Goal: Information Seeking & Learning: Learn about a topic

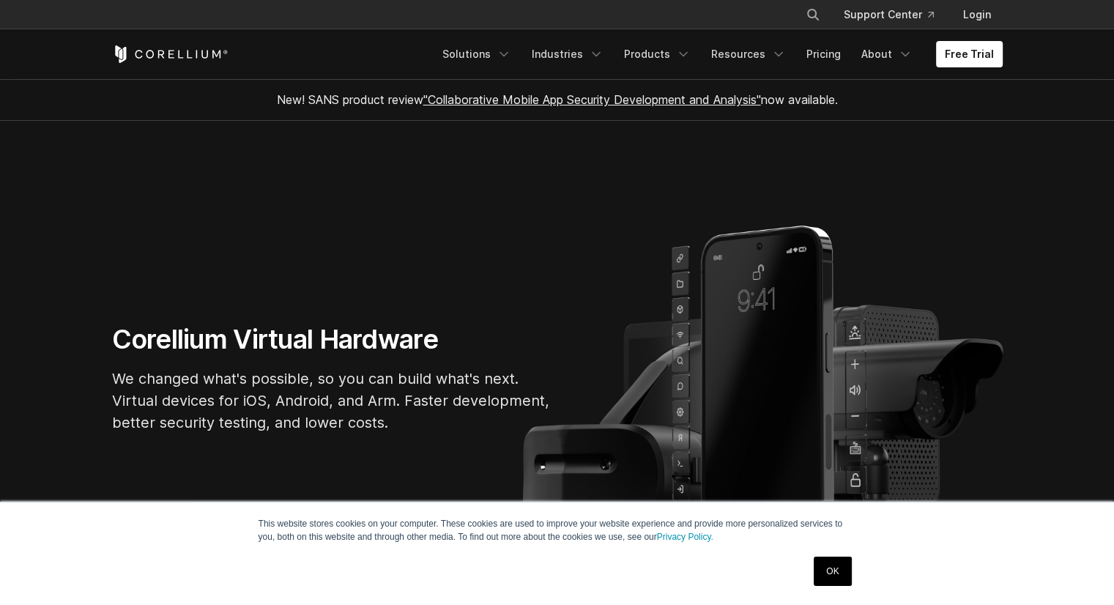
click at [834, 566] on link "OK" at bounding box center [832, 571] width 37 height 29
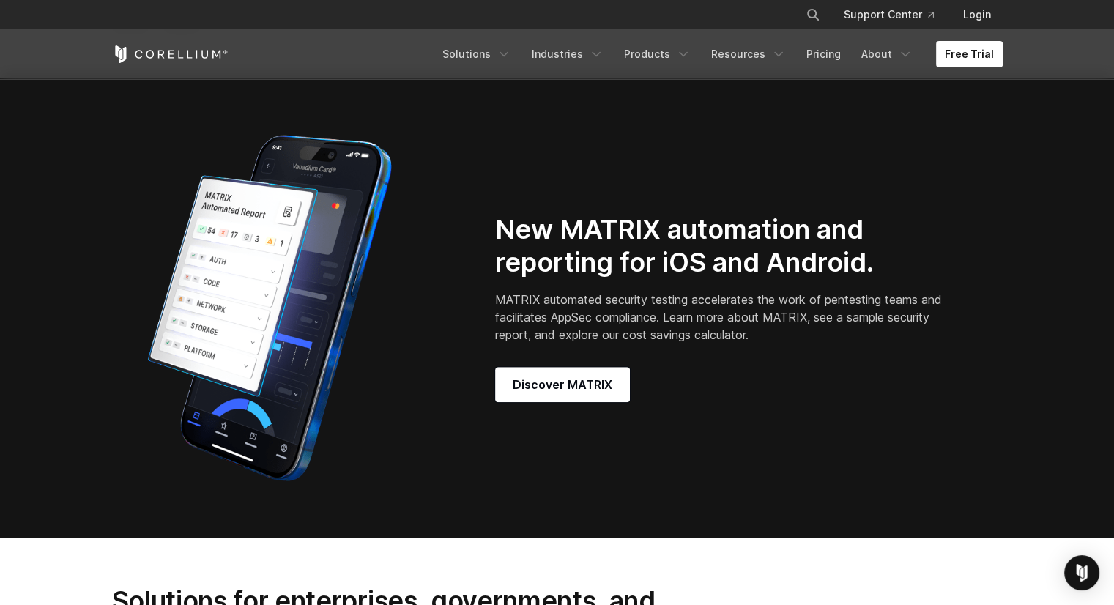
scroll to position [1172, 0]
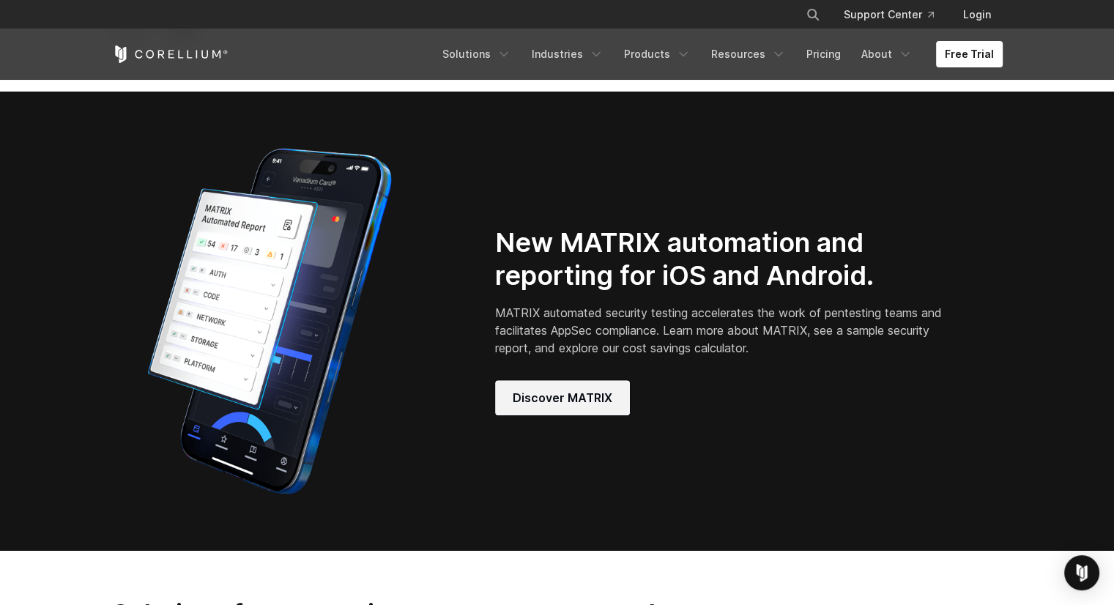
click at [535, 415] on link "Discover MATRIX" at bounding box center [562, 397] width 135 height 35
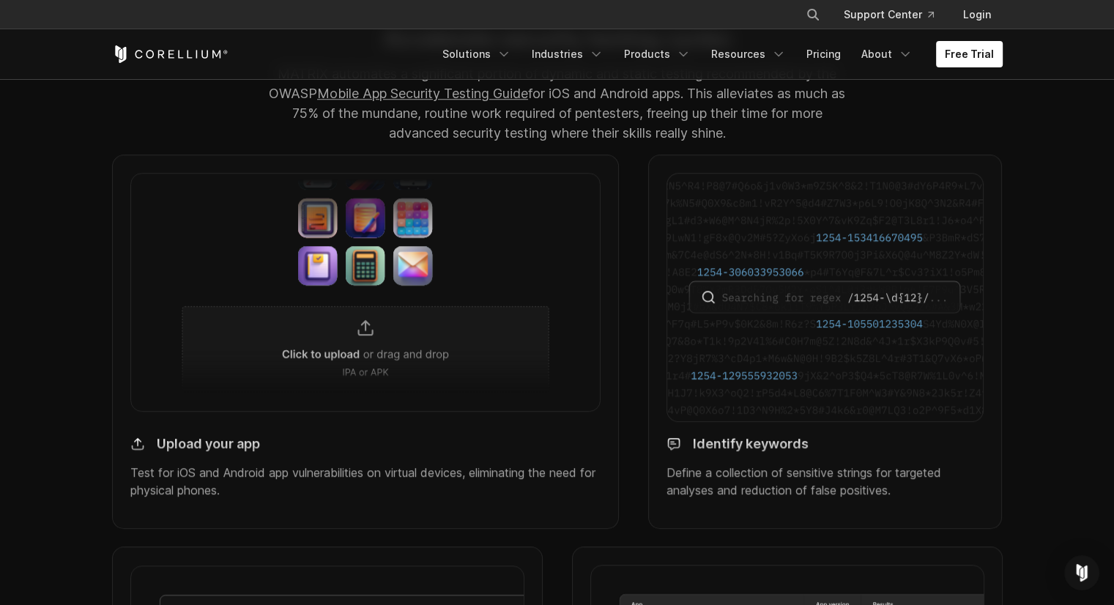
scroll to position [1318, 0]
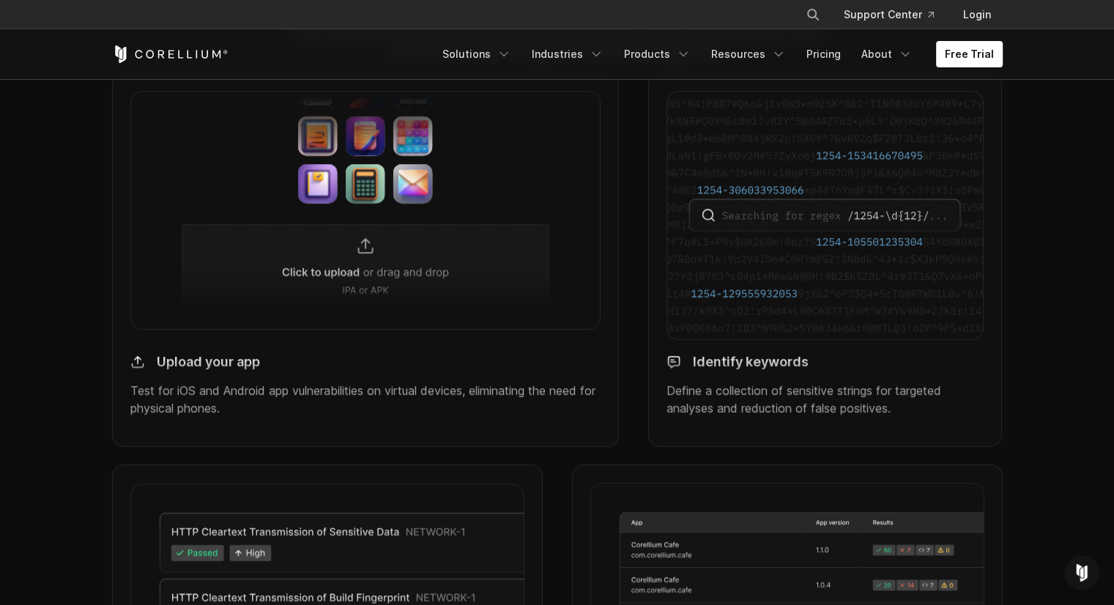
click at [357, 264] on img at bounding box center [365, 210] width 471 height 238
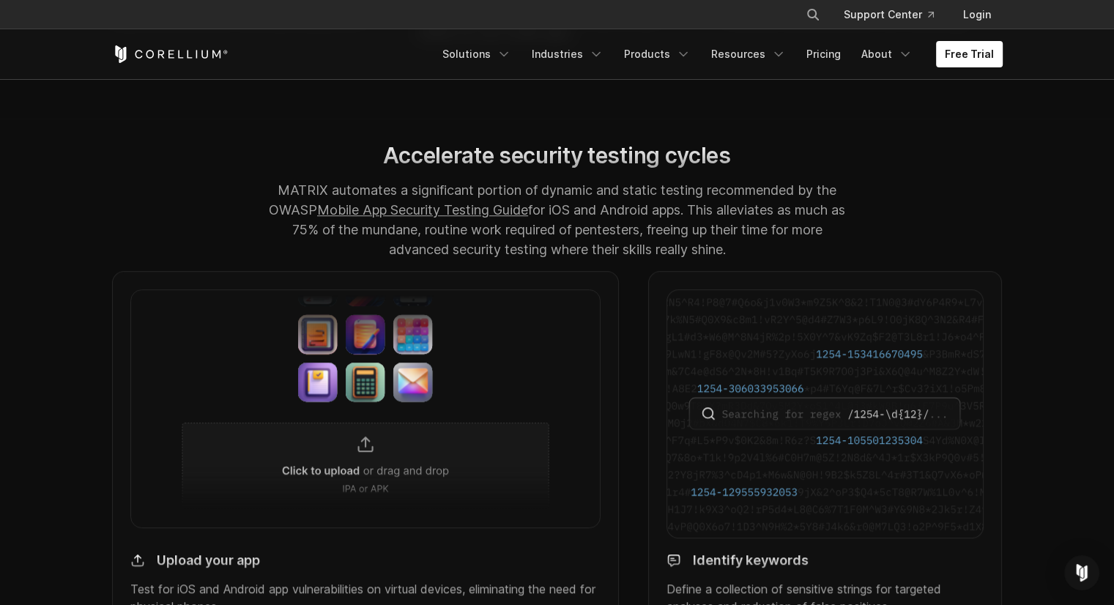
scroll to position [1099, 0]
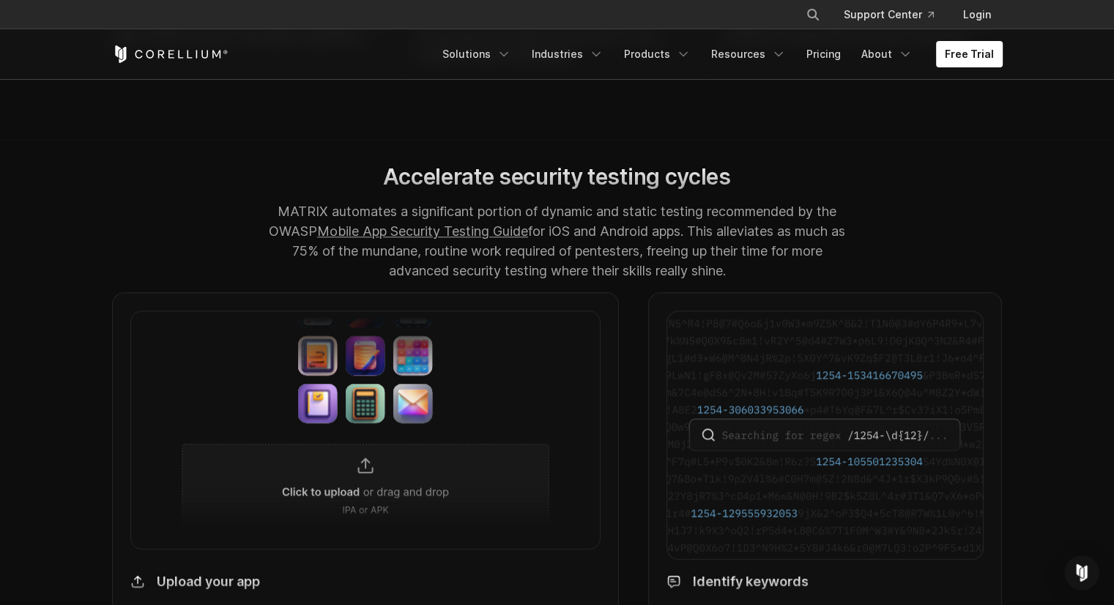
click at [172, 590] on h4 "Upload your app" at bounding box center [208, 582] width 103 height 17
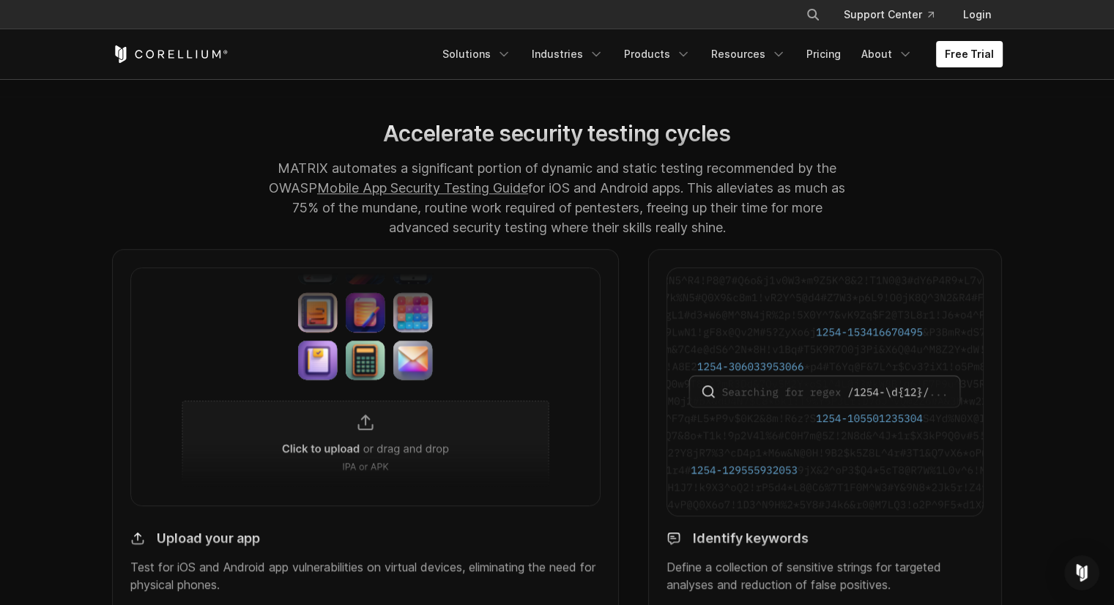
scroll to position [1318, 0]
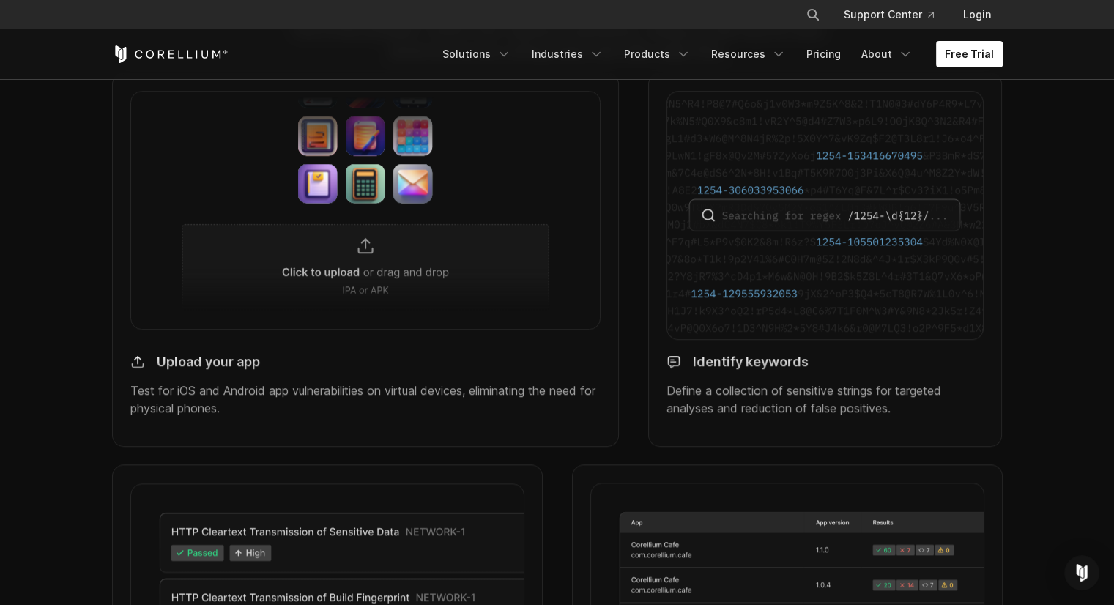
click at [135, 371] on img at bounding box center [137, 362] width 15 height 17
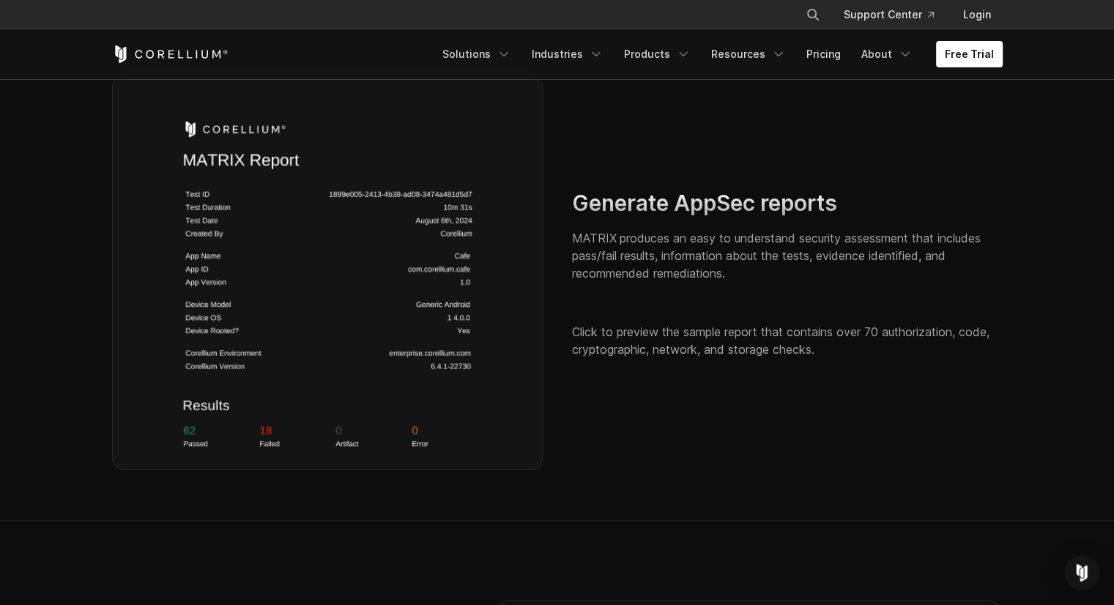
scroll to position [2564, 0]
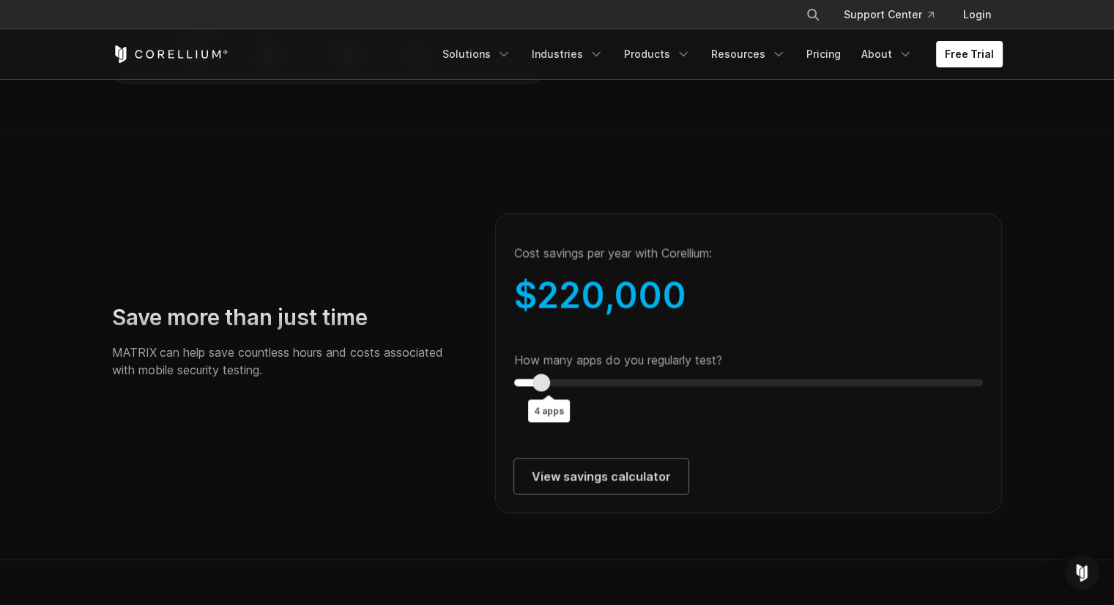
type input "*"
click at [437, 405] on div "Save more than just time MATRIX can help save countless hours and costs associa…" at bounding box center [557, 346] width 920 height 333
click at [846, 57] on link "Pricing" at bounding box center [824, 54] width 52 height 26
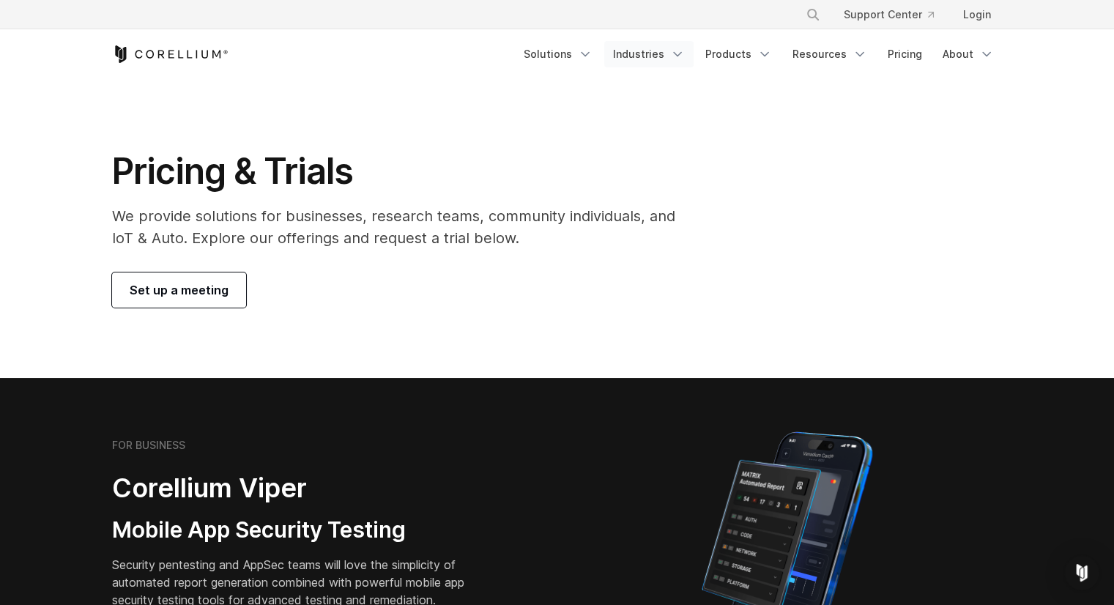
click at [656, 53] on link "Industries" at bounding box center [648, 54] width 89 height 26
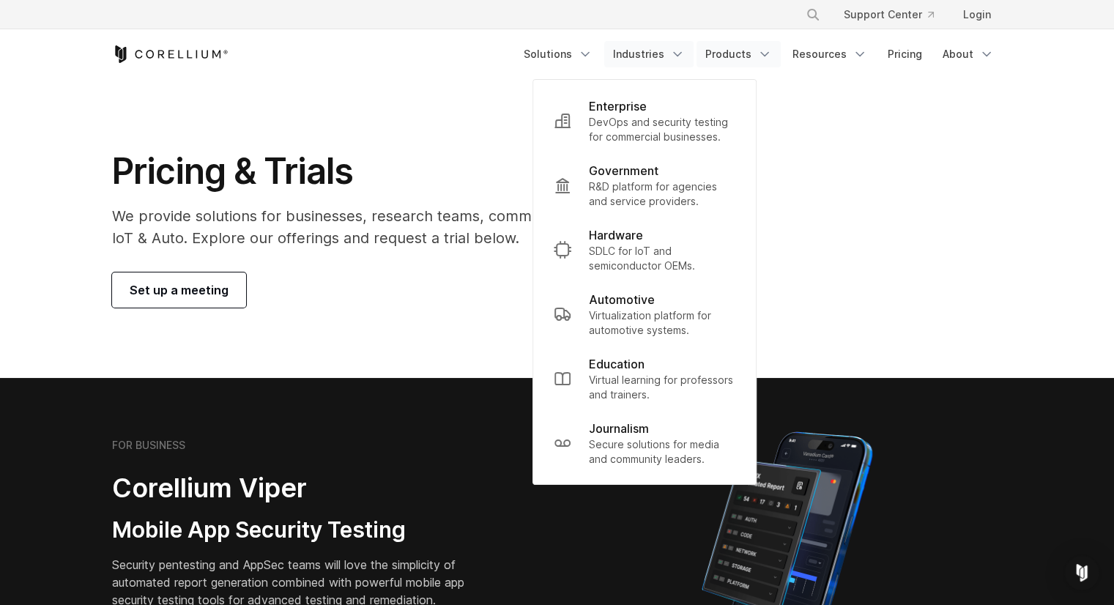
click at [754, 54] on link "Products" at bounding box center [739, 54] width 84 height 26
